Goal: Transaction & Acquisition: Purchase product/service

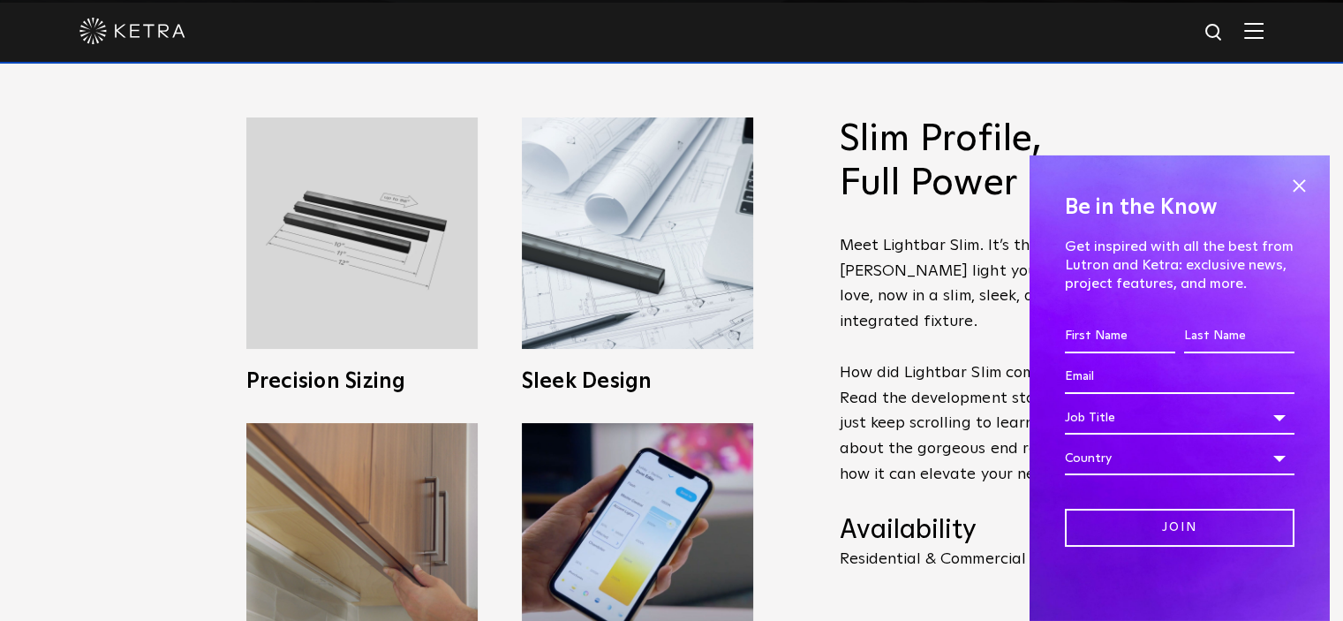
scroll to position [1060, 0]
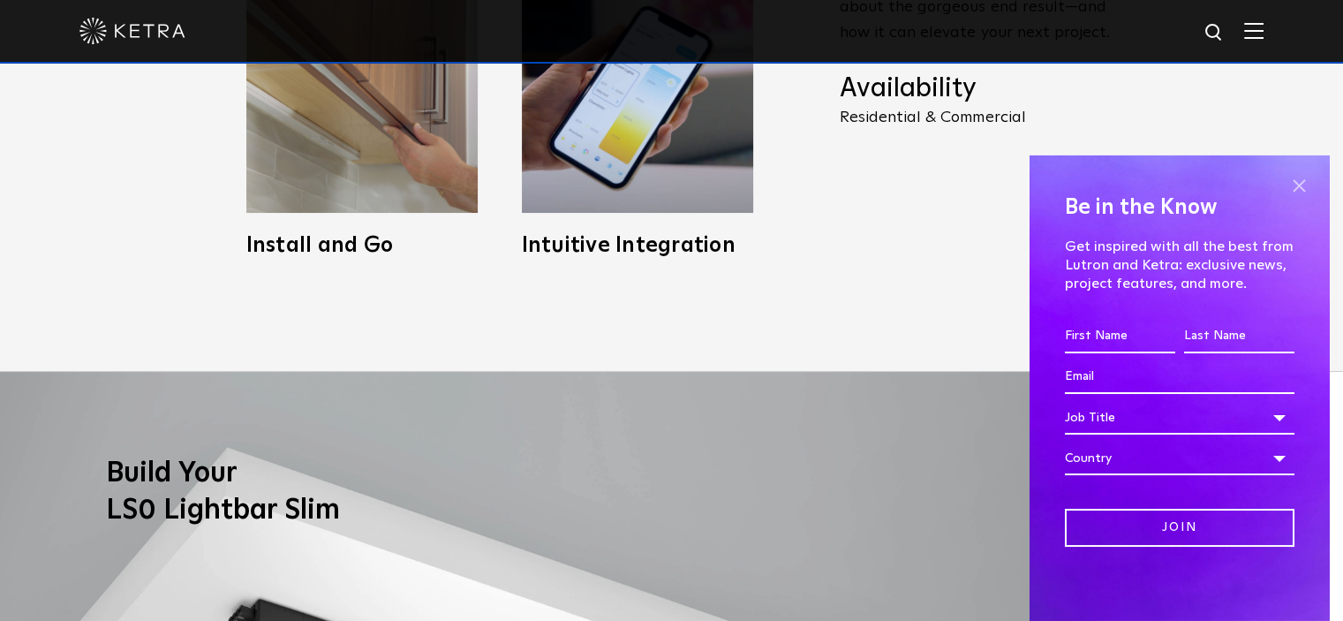
click at [1287, 188] on span at bounding box center [1299, 186] width 26 height 26
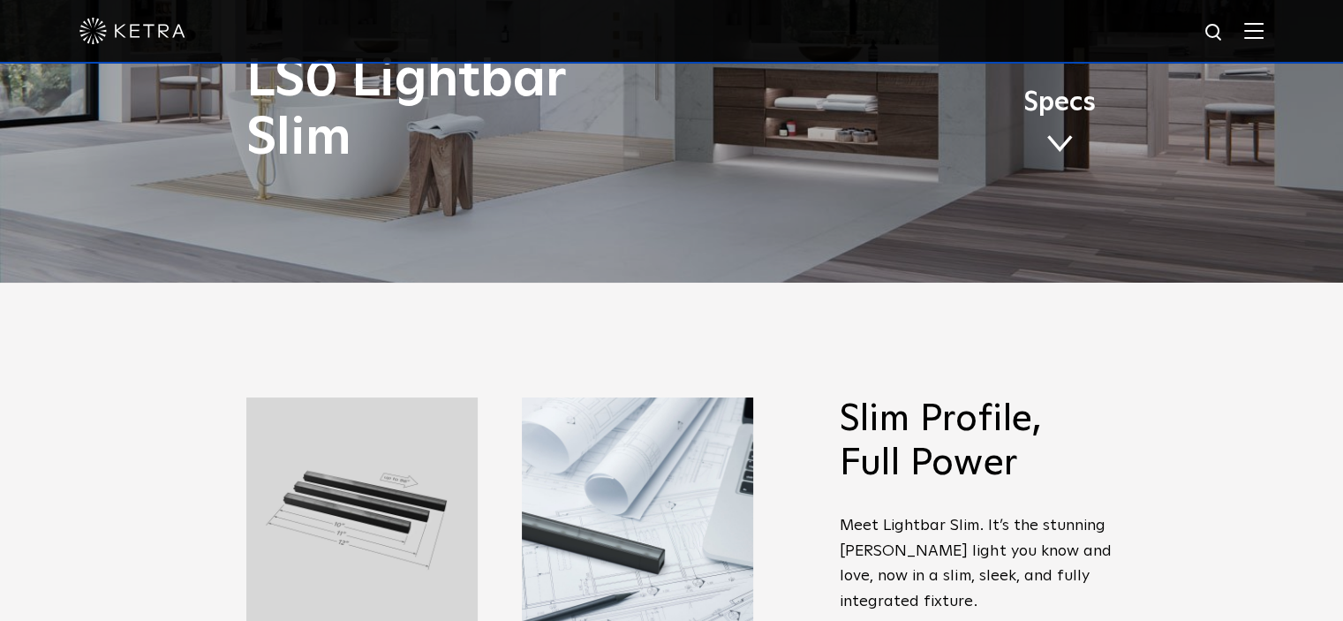
scroll to position [0, 0]
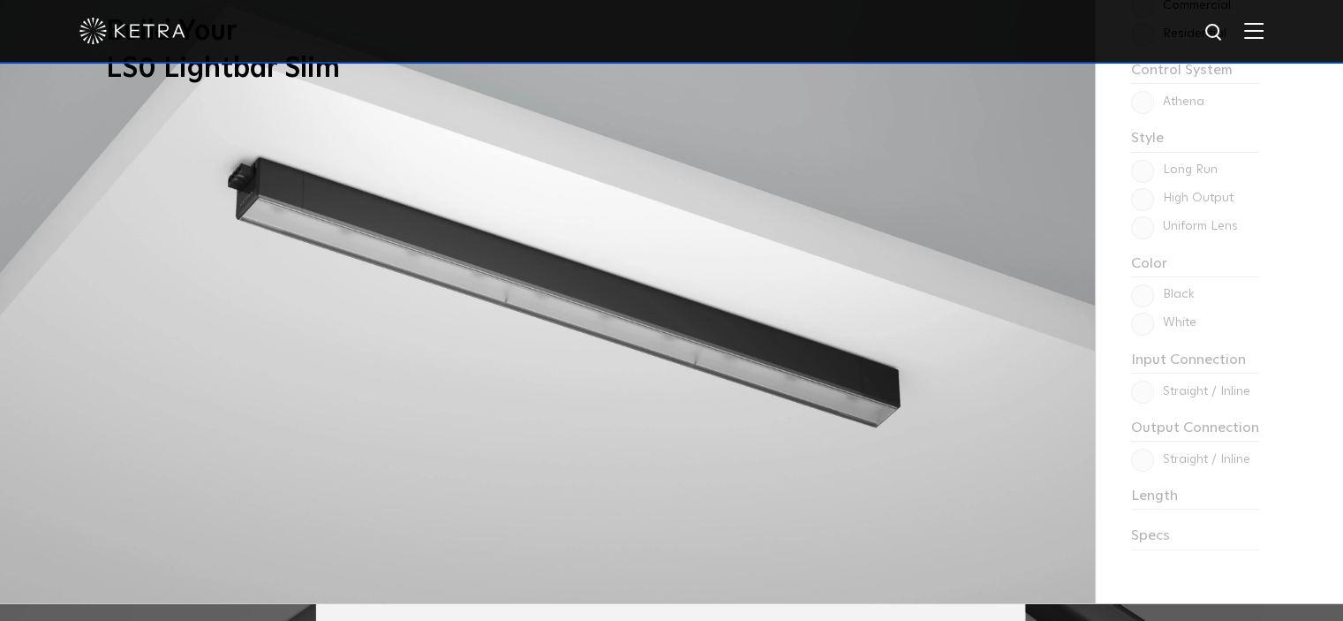
click at [608, 321] on img at bounding box center [547, 266] width 1095 height 673
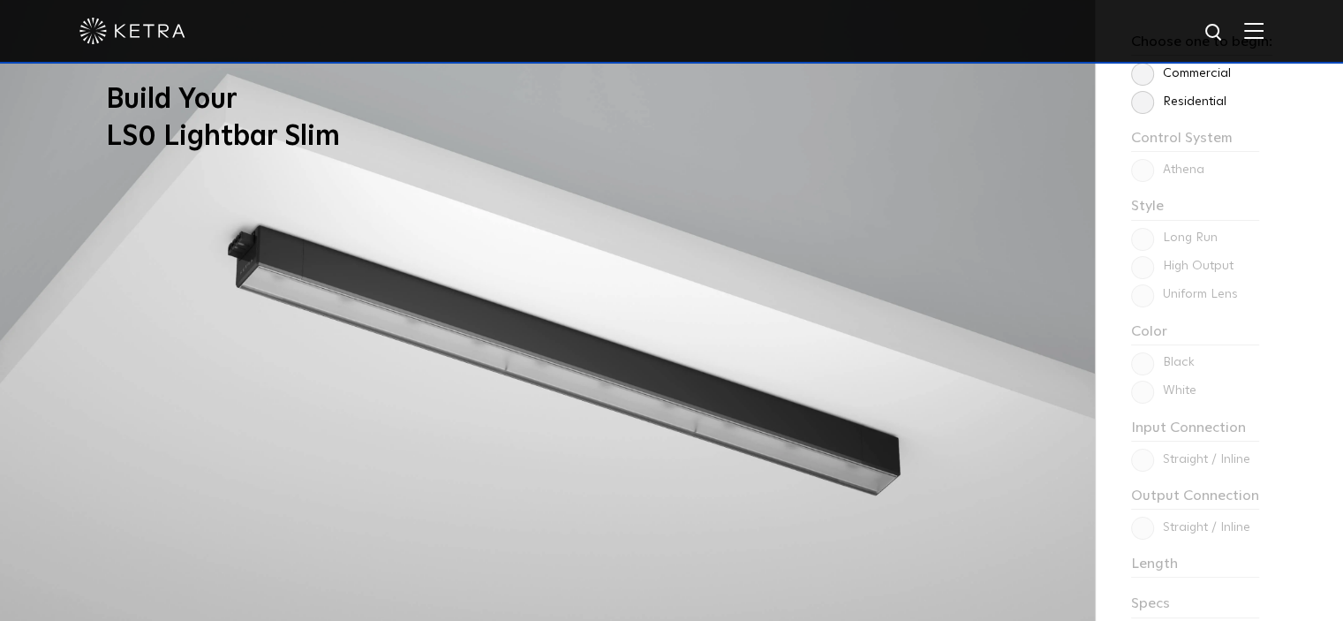
scroll to position [1324, 0]
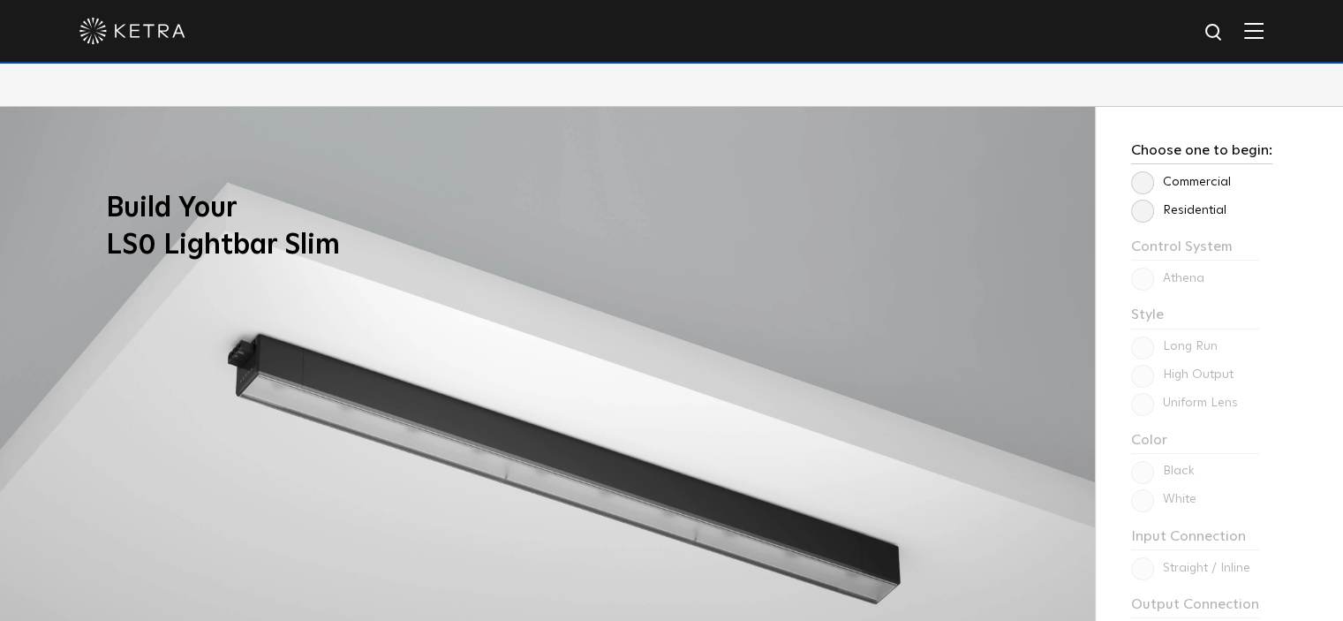
click at [1144, 186] on label "Commercial" at bounding box center [1181, 182] width 100 height 15
click at [0, 0] on input "Commercial" at bounding box center [0, 0] width 0 height 0
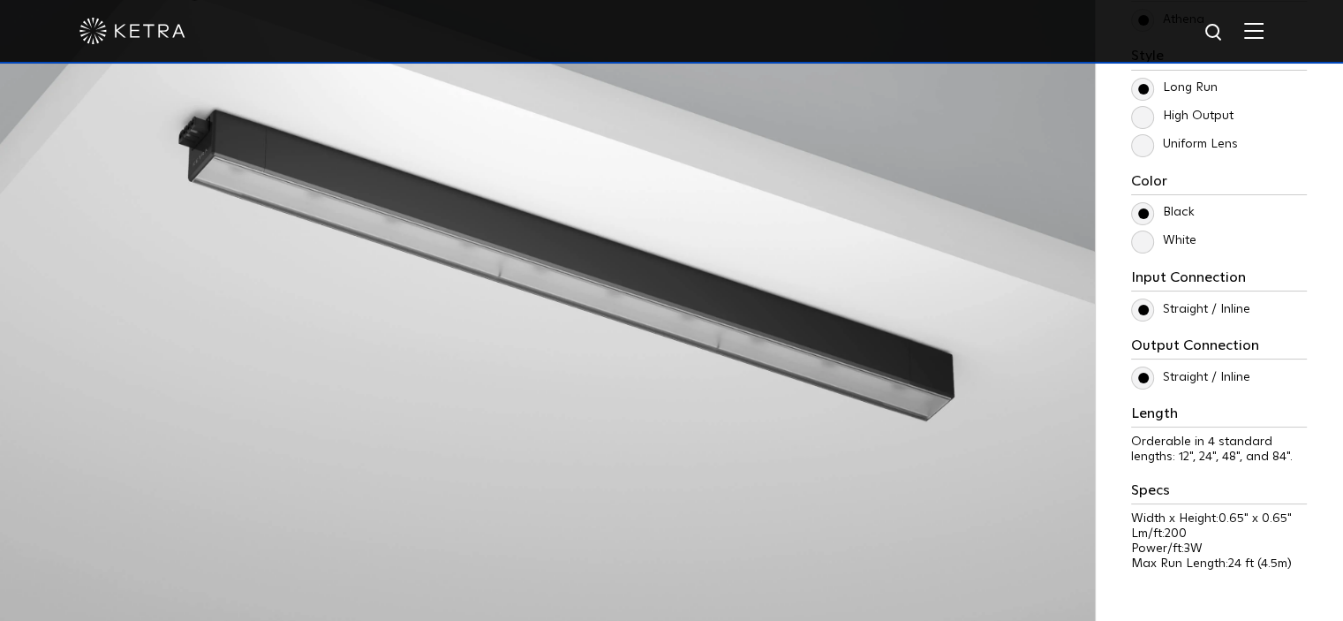
scroll to position [1589, 0]
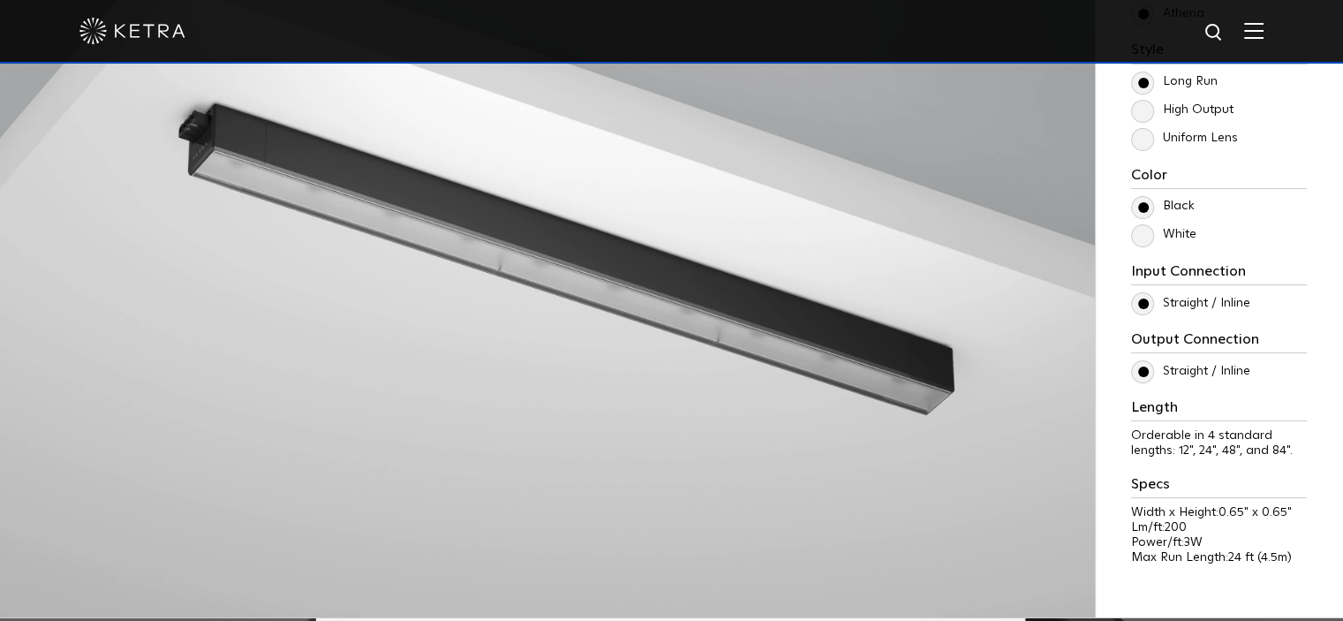
click at [1146, 233] on label "White" at bounding box center [1163, 234] width 65 height 15
click at [0, 0] on input "White" at bounding box center [0, 0] width 0 height 0
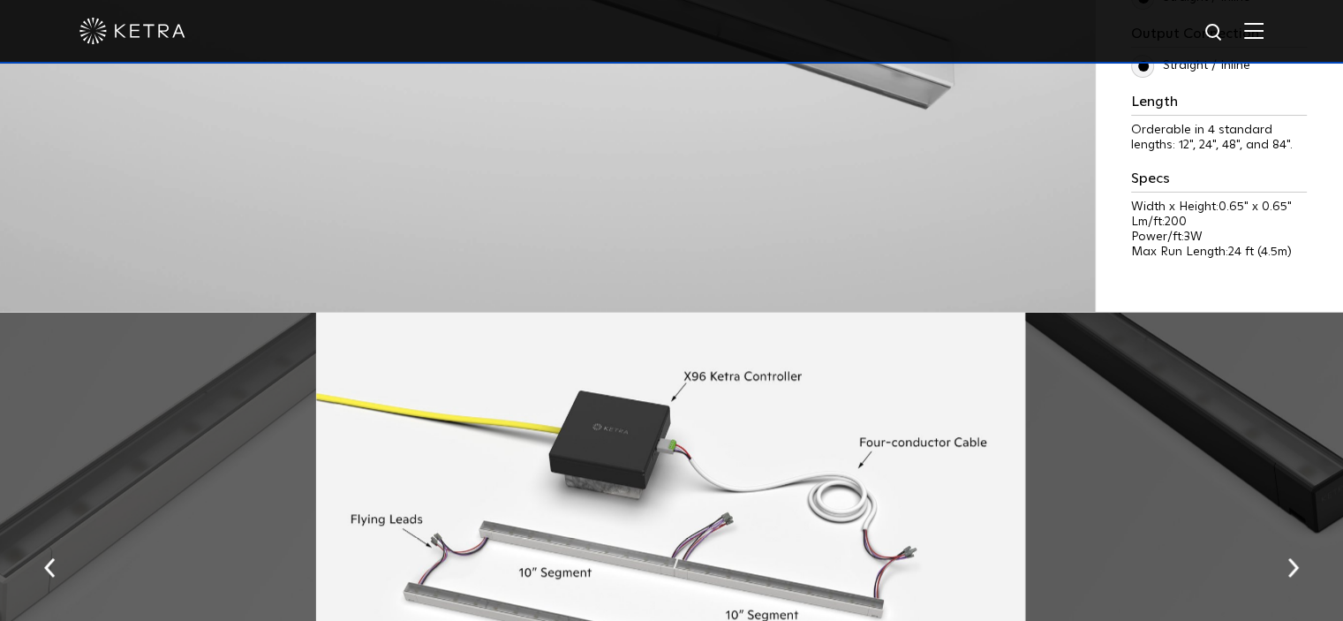
scroll to position [1854, 0]
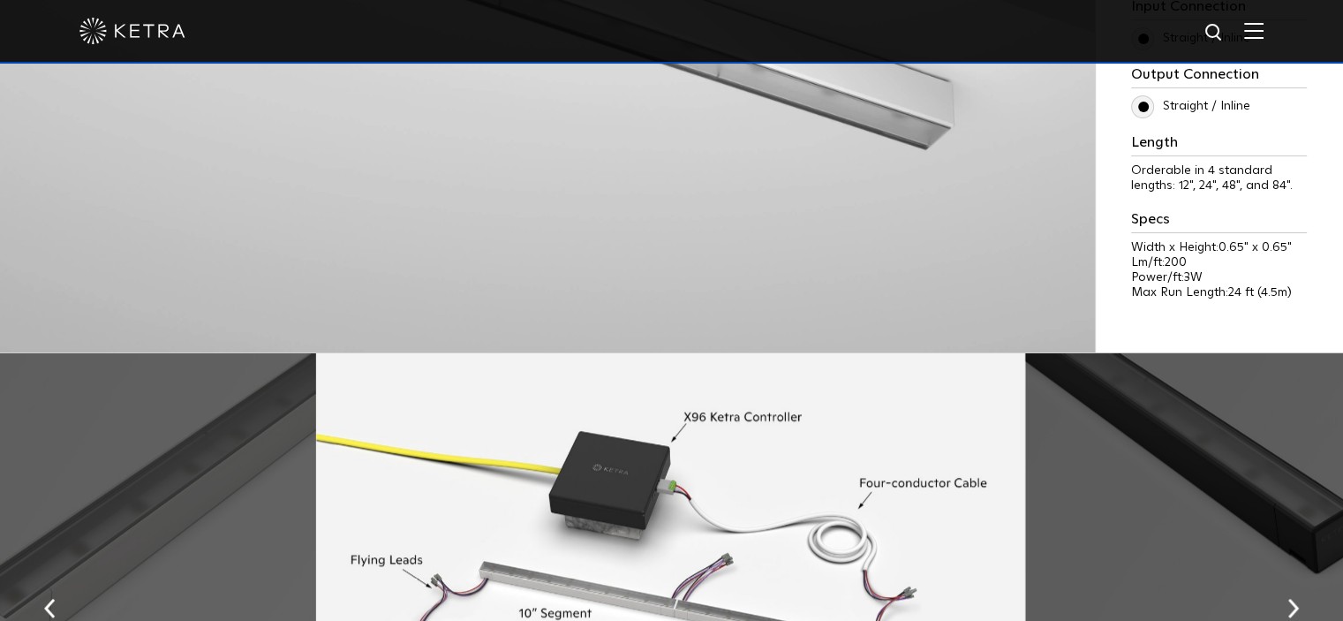
click at [1174, 304] on div "Control System Athena HomeWorks Style [GEOGRAPHIC_DATA] High Output Uniform Len…" at bounding box center [1219, 13] width 176 height 608
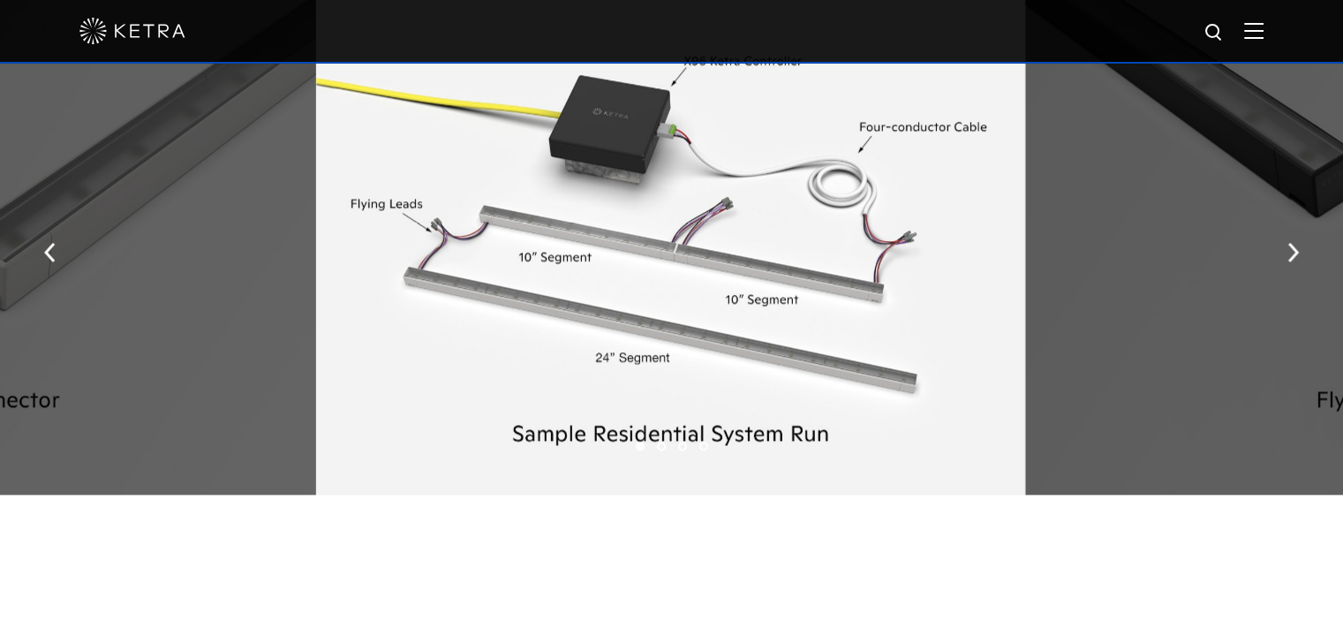
scroll to position [2207, 0]
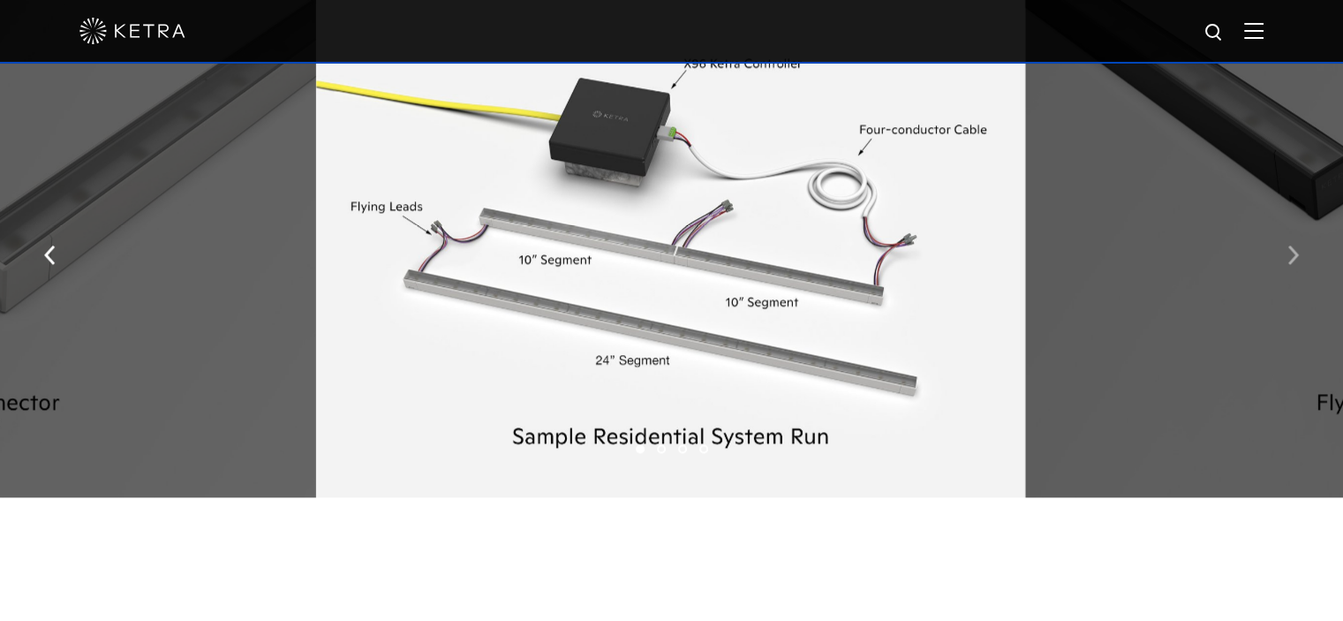
click at [1301, 275] on button "button" at bounding box center [1293, 253] width 38 height 61
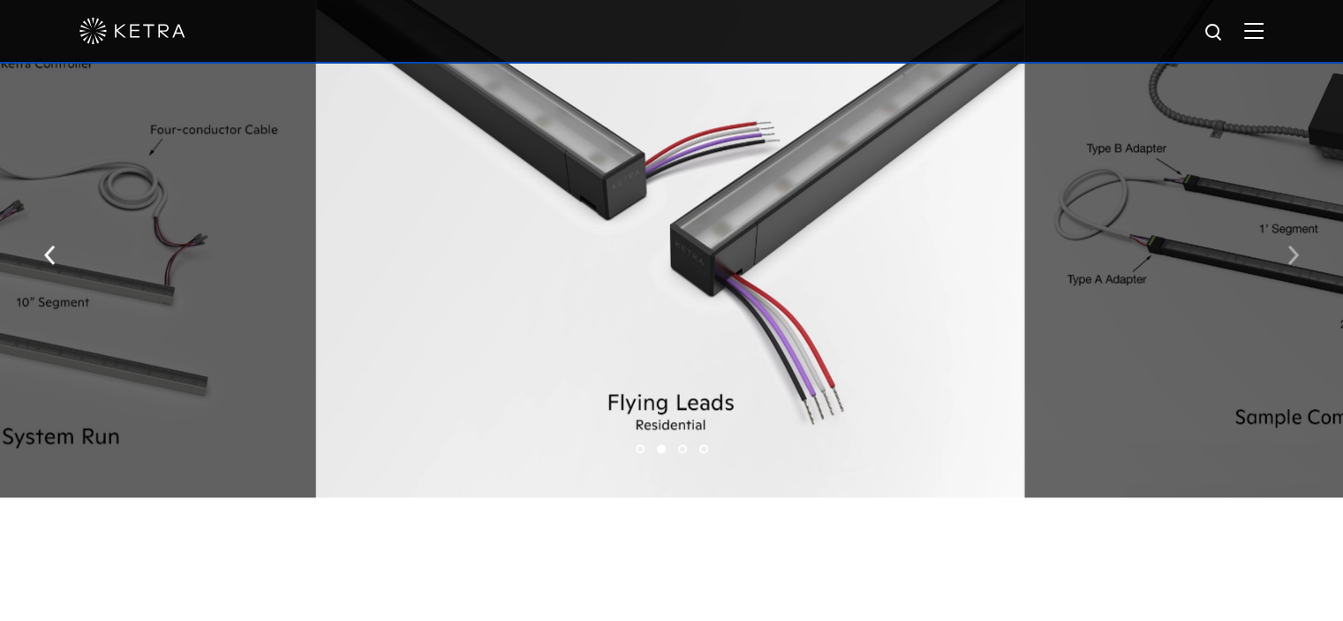
click at [1288, 270] on button "button" at bounding box center [1293, 253] width 38 height 61
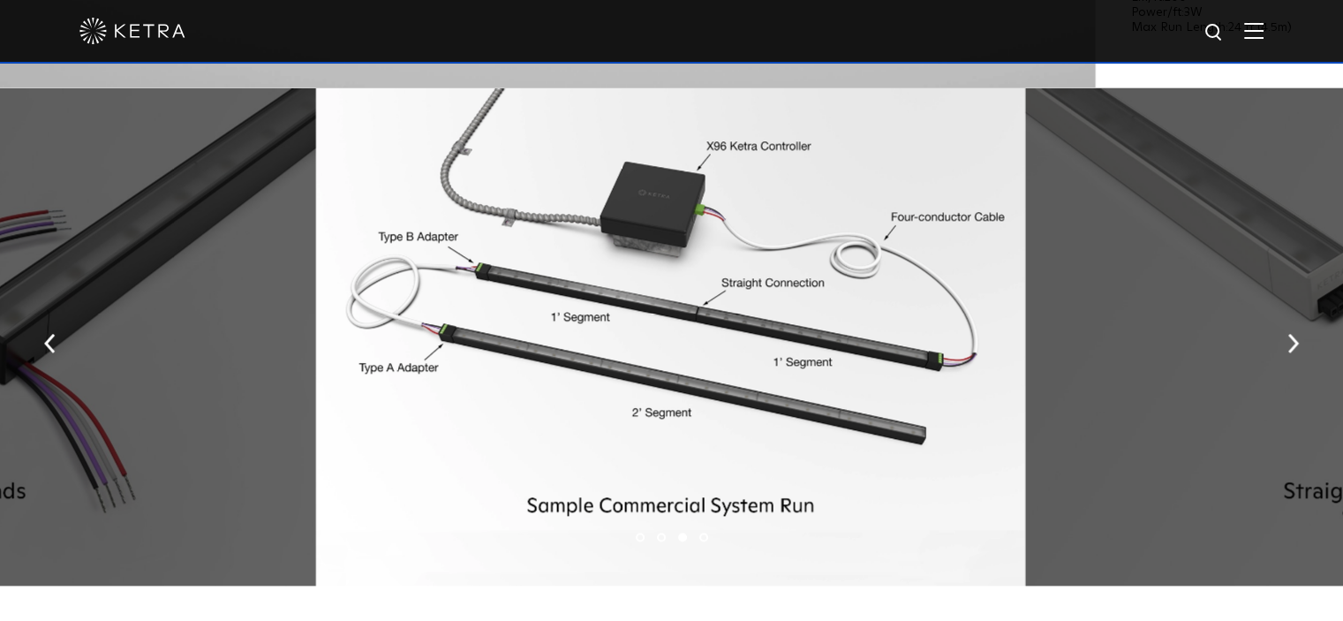
scroll to position [2119, 0]
click at [1298, 344] on img "button" at bounding box center [1292, 342] width 11 height 19
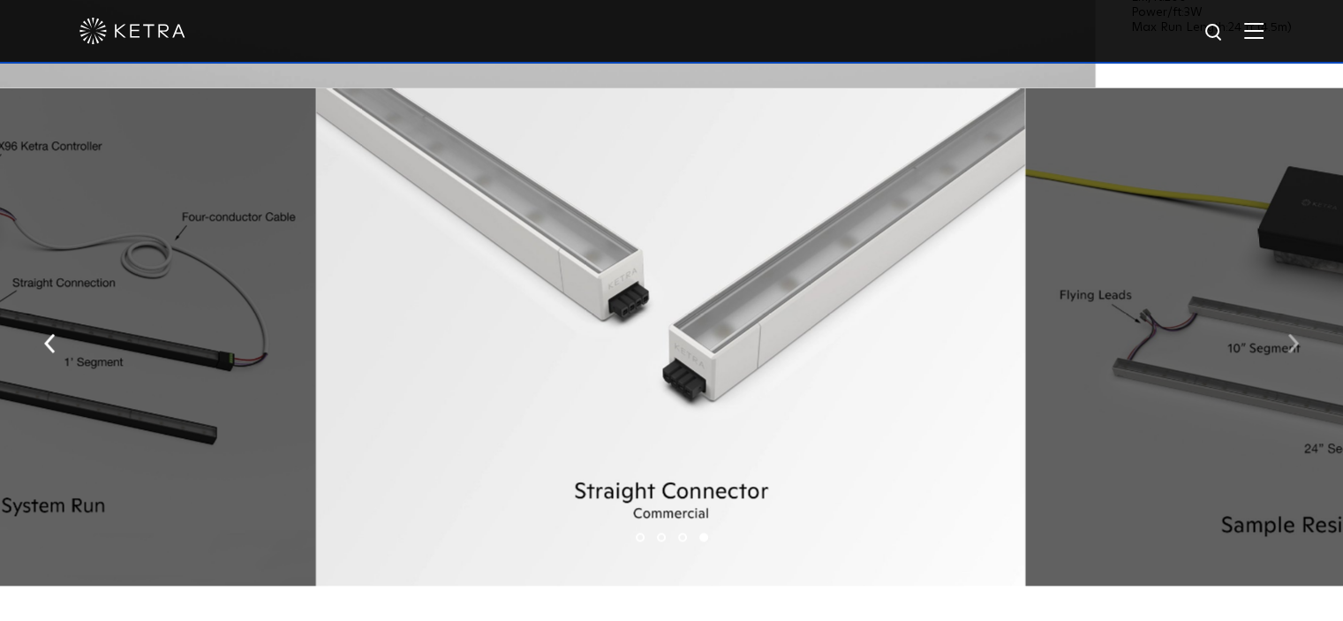
click at [1298, 344] on img "button" at bounding box center [1292, 342] width 11 height 19
